Goal: Find contact information: Find contact information

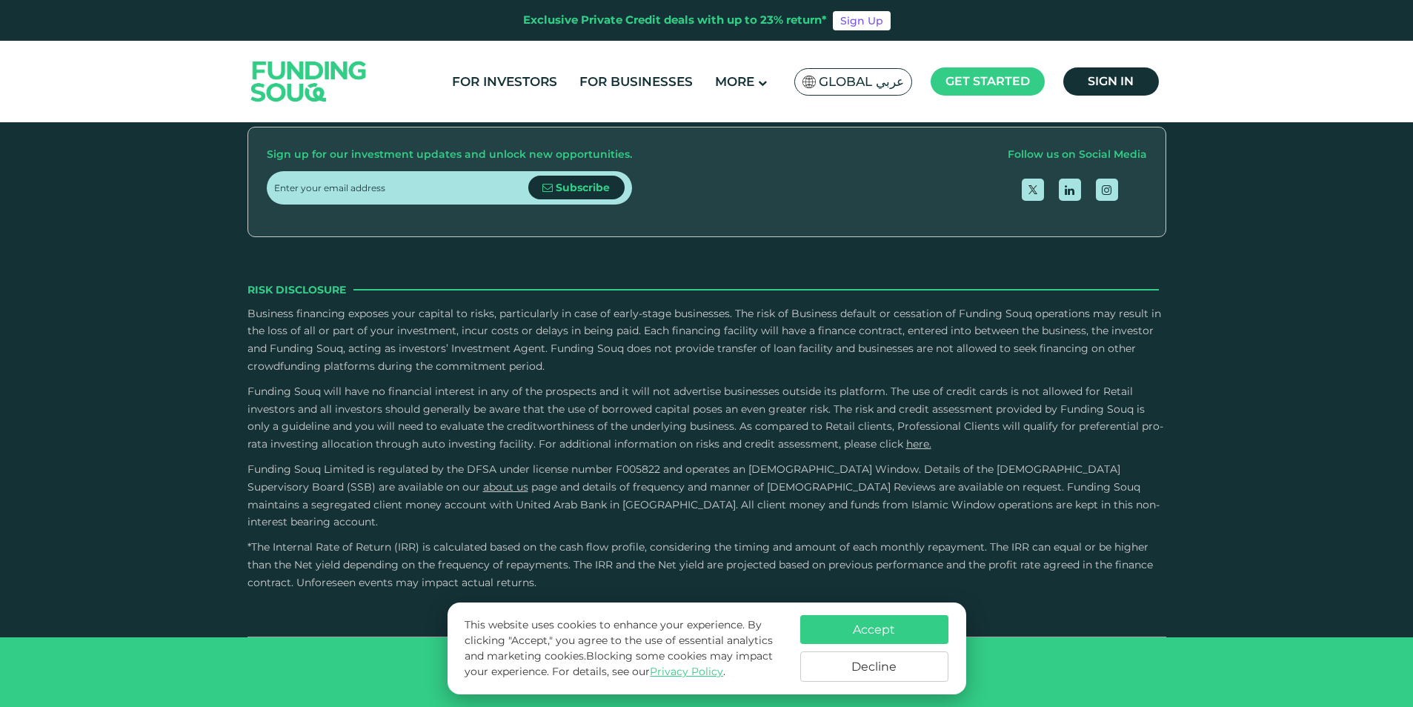
type tc-range-slider "4"
click at [912, 632] on button "Accept" at bounding box center [874, 629] width 148 height 29
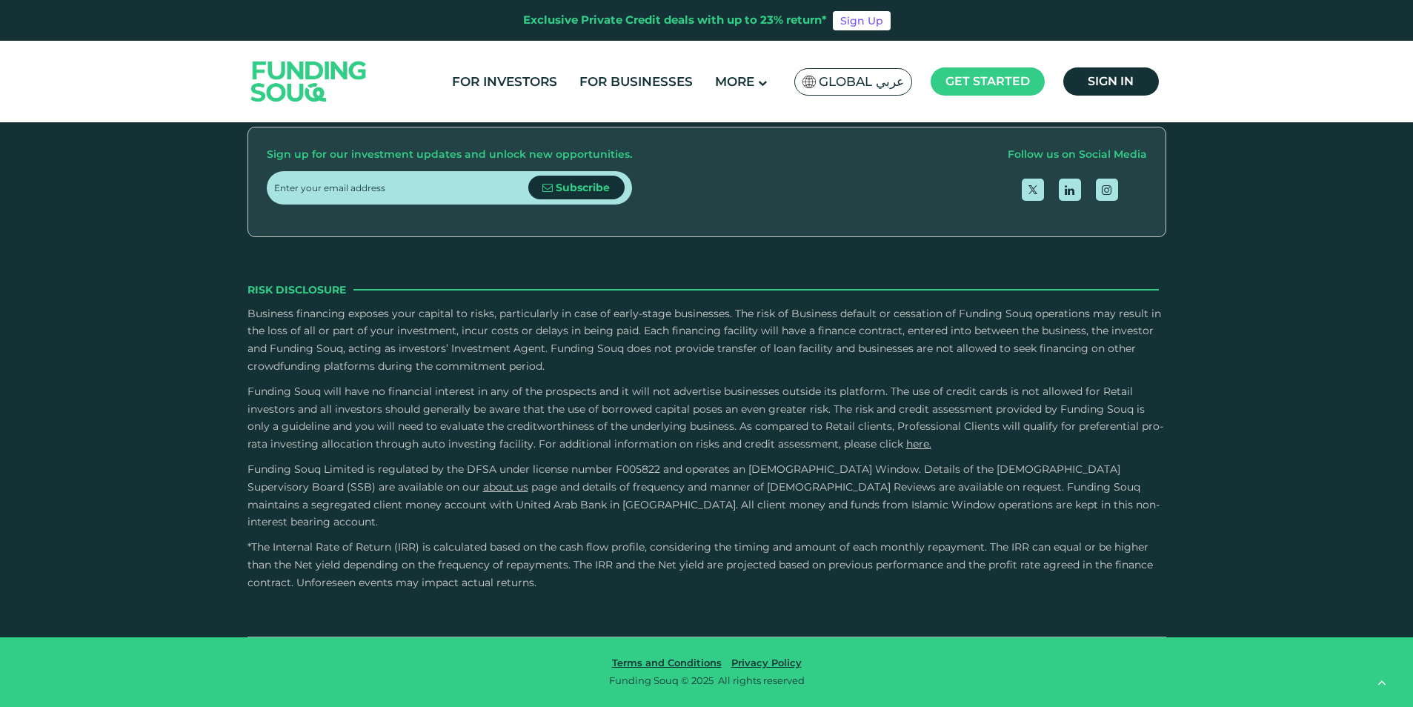
scroll to position [4372, 0]
click at [717, 22] on span "Careers" at bounding box center [695, 15] width 44 height 14
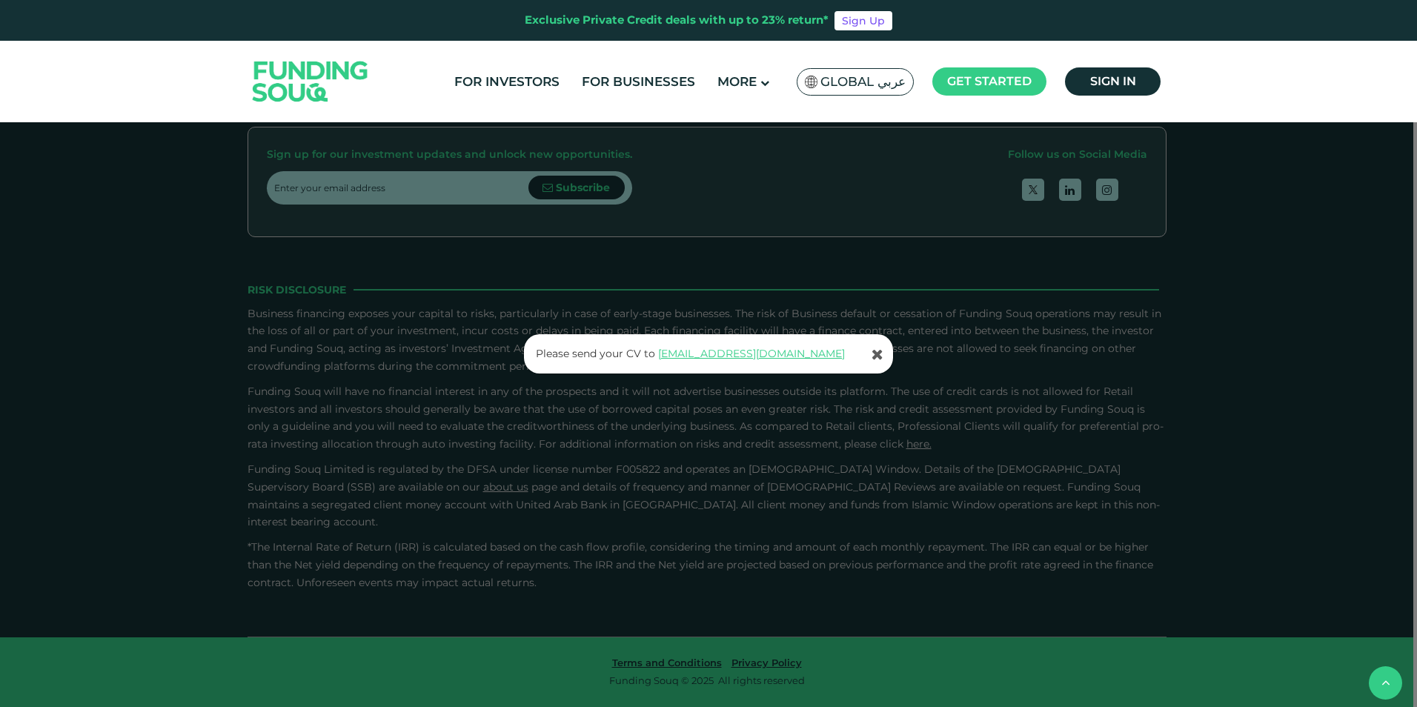
drag, startPoint x: 763, startPoint y: 353, endPoint x: 644, endPoint y: 415, distance: 134.6
click at [644, 415] on div "Please send your CV to [EMAIL_ADDRESS][DOMAIN_NAME]" at bounding box center [708, 353] width 1417 height 707
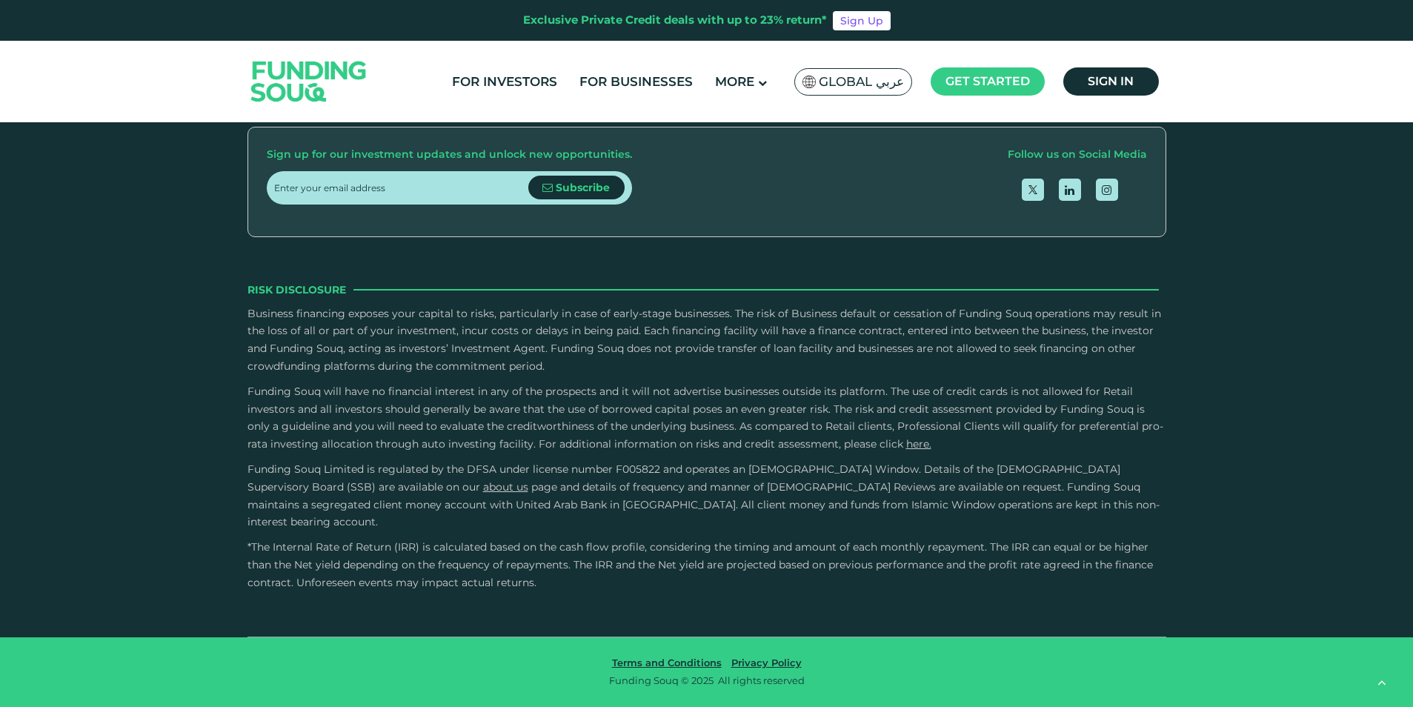
click at [714, 22] on span "Careers" at bounding box center [695, 15] width 44 height 14
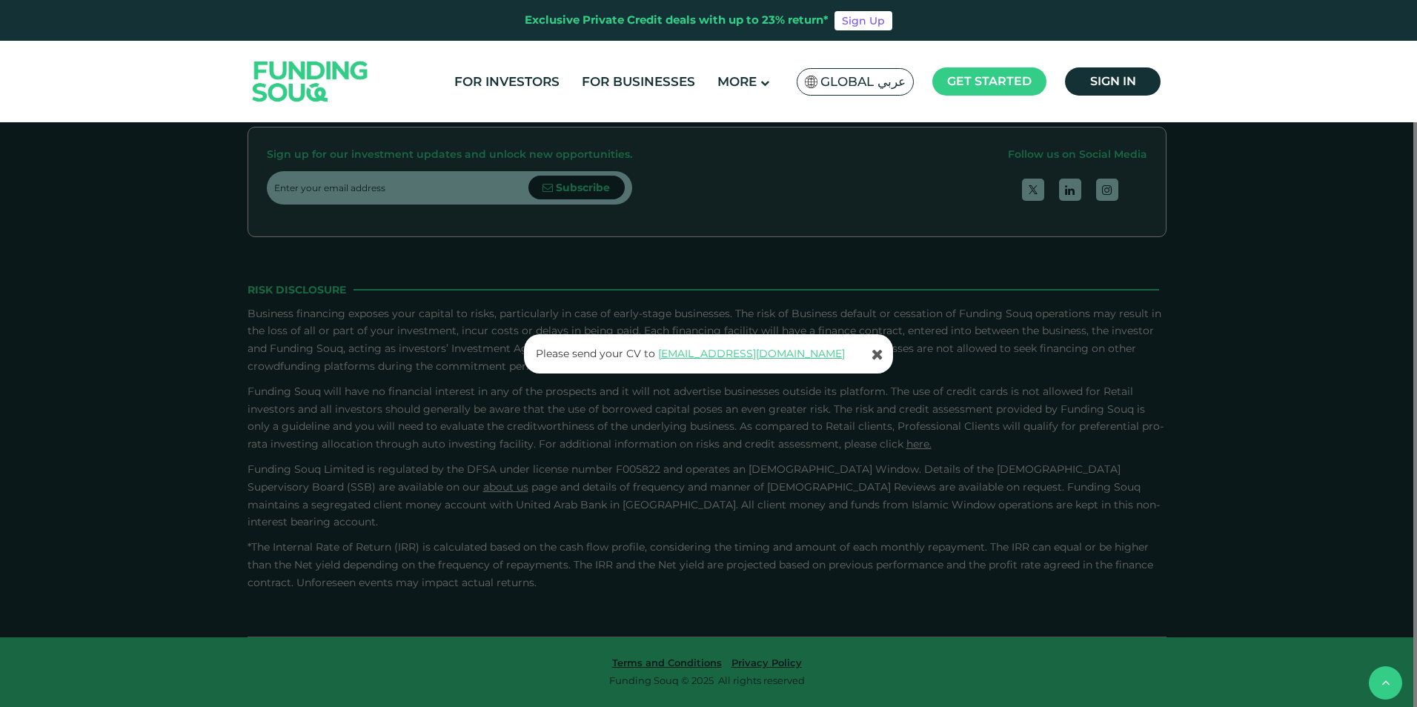
click at [1043, 421] on div "Please send your CV to [EMAIL_ADDRESS][DOMAIN_NAME]" at bounding box center [708, 353] width 1417 height 707
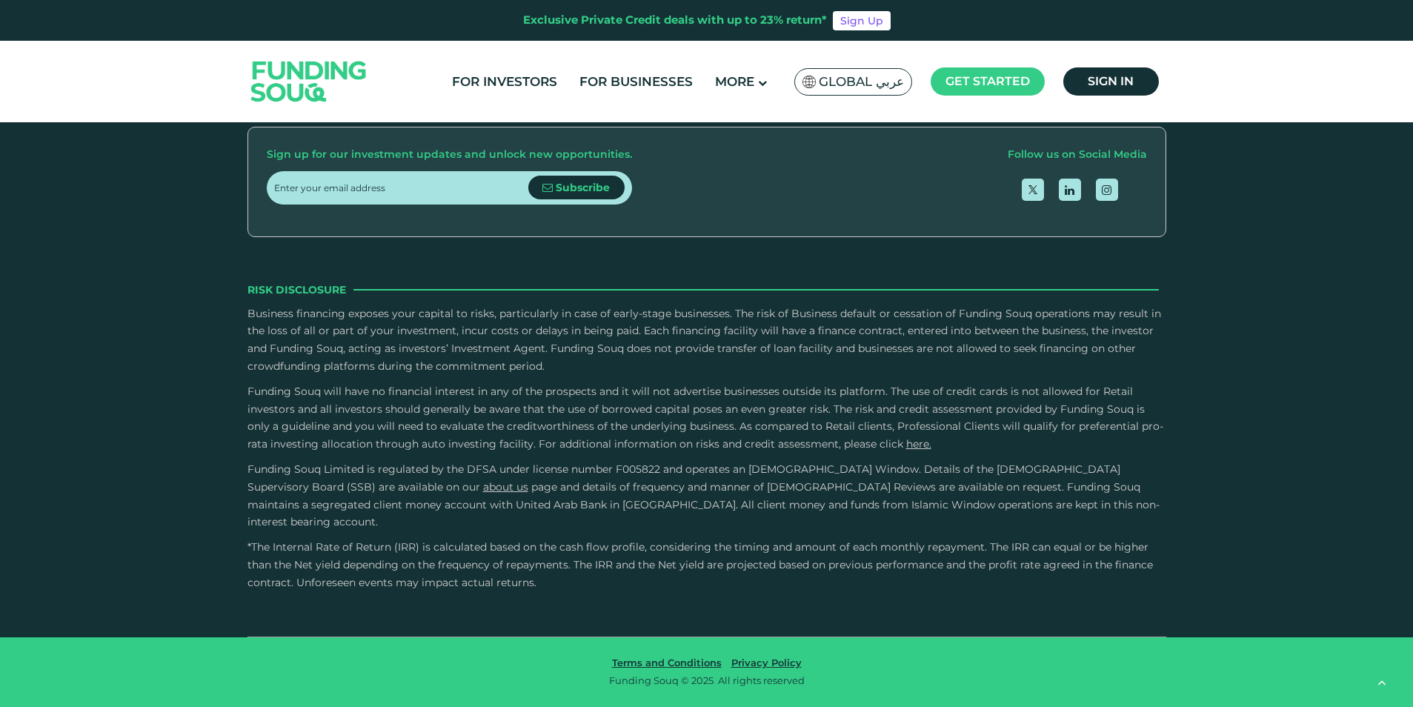
click at [717, 22] on span "Careers" at bounding box center [695, 15] width 44 height 14
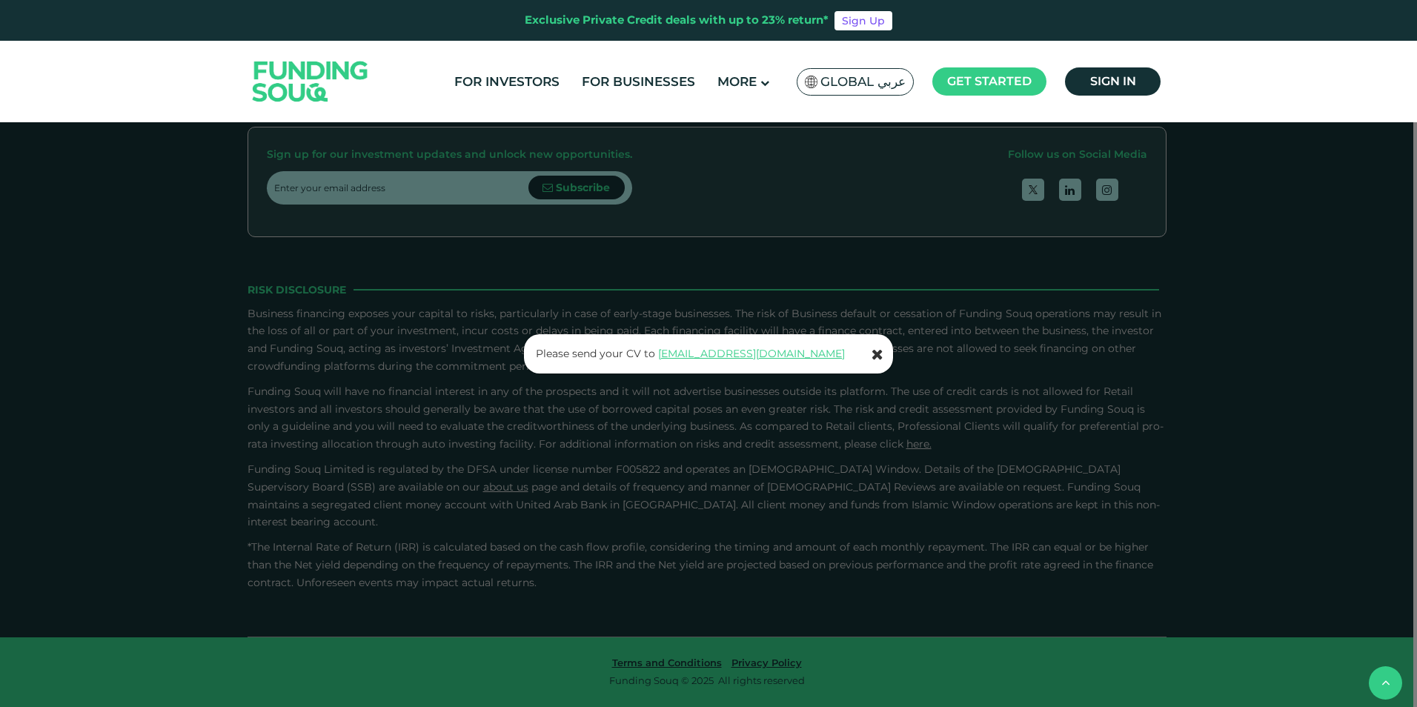
click at [880, 352] on icon at bounding box center [877, 354] width 12 height 15
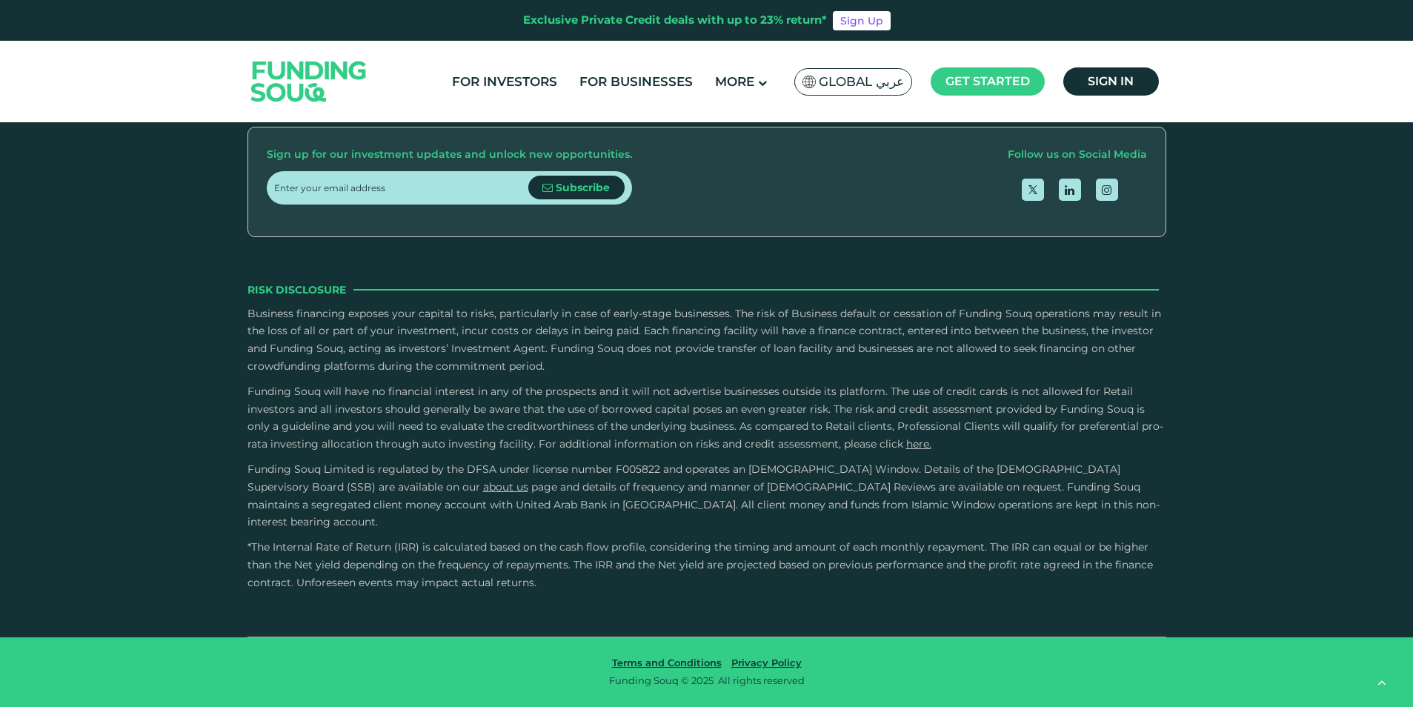
click at [724, 77] on link "Contact Us" at bounding box center [706, 70] width 66 height 14
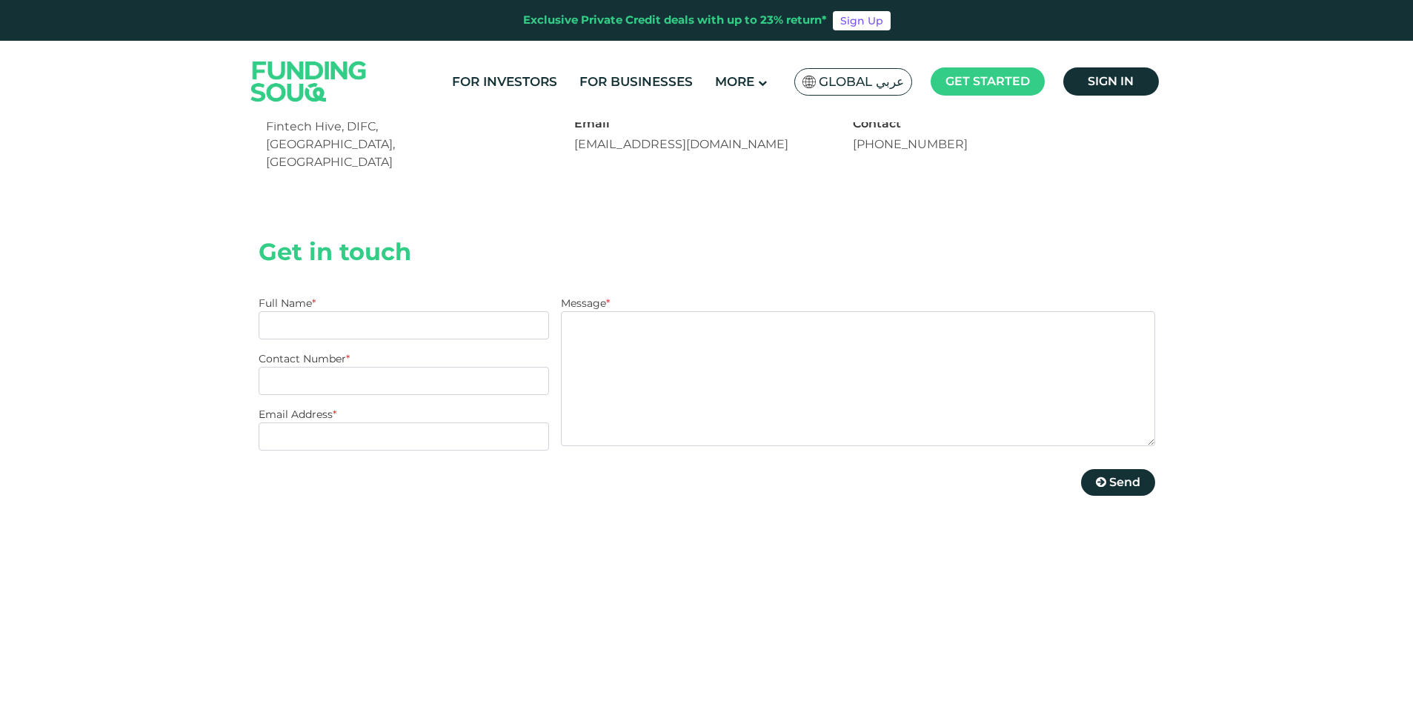
scroll to position [222, 0]
